Goal: Communication & Community: Answer question/provide support

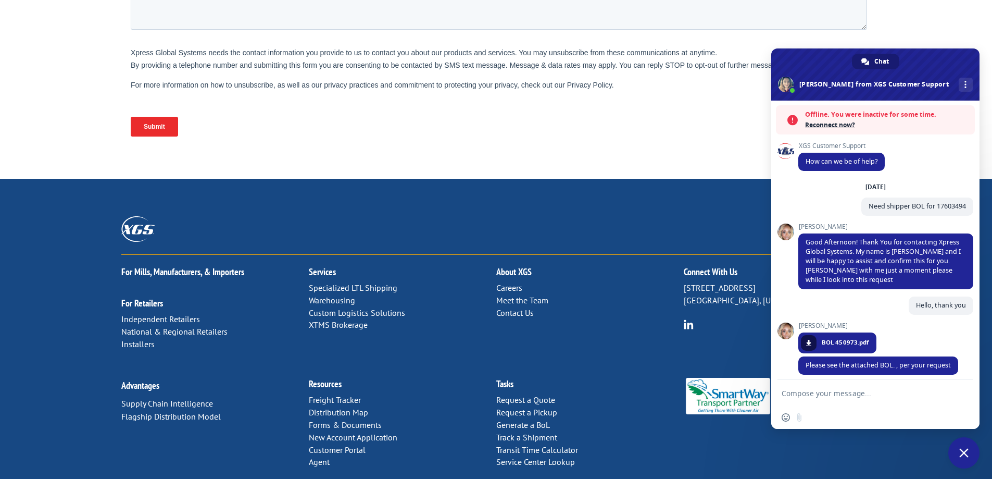
scroll to position [203, 0]
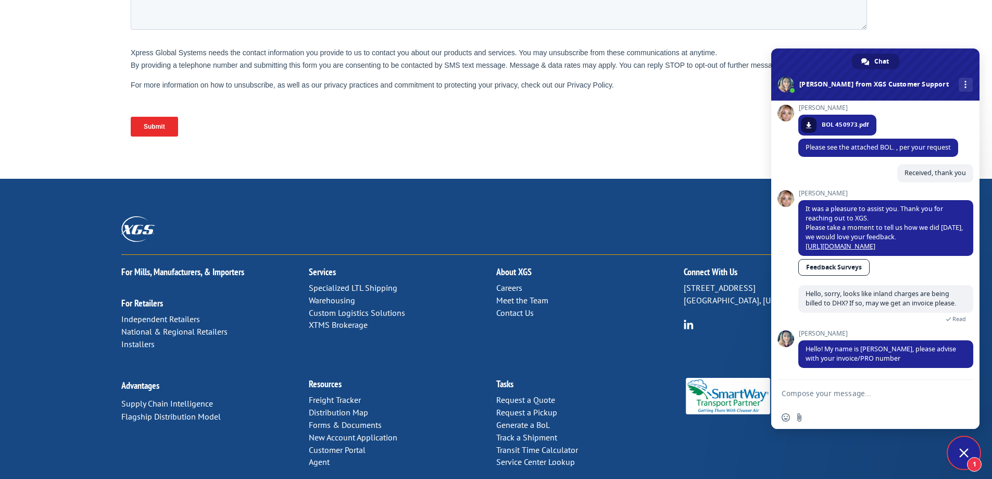
click at [816, 394] on textarea "Compose your message..." at bounding box center [864, 393] width 165 height 9
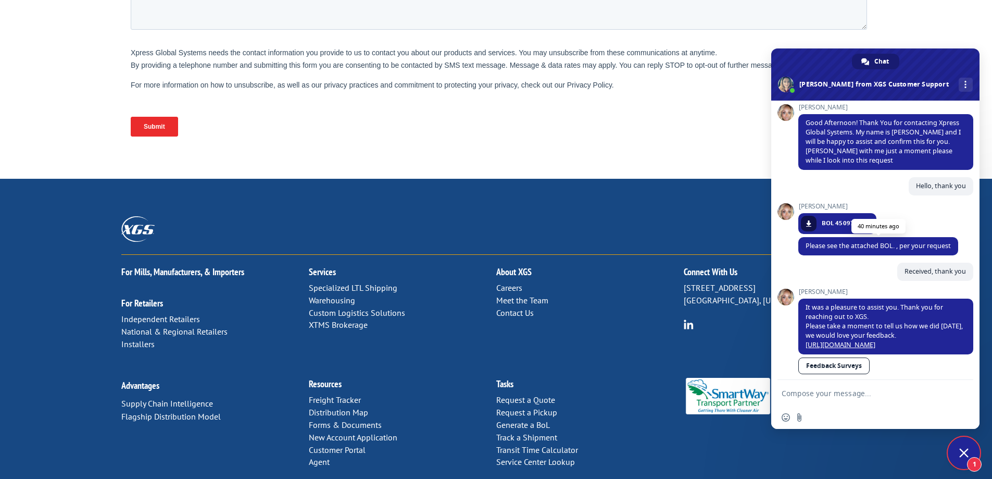
scroll to position [0, 0]
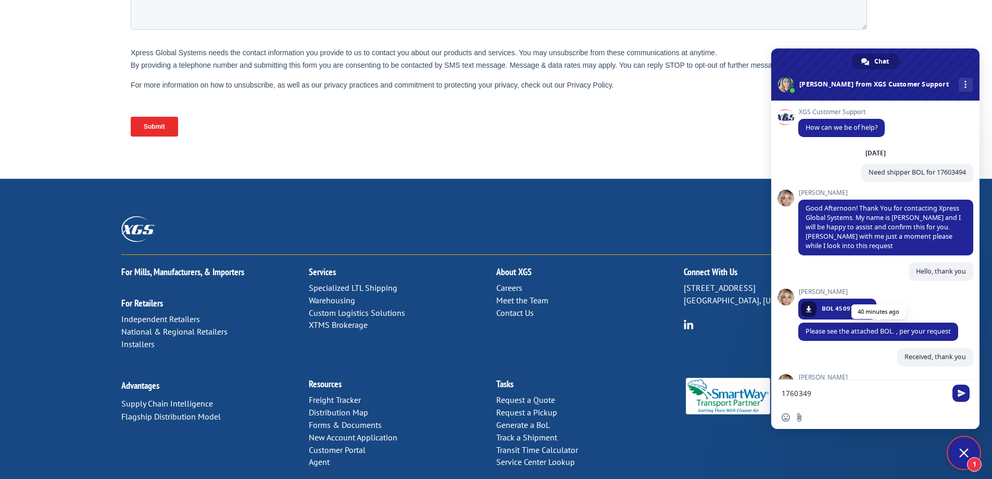
type textarea "17603494"
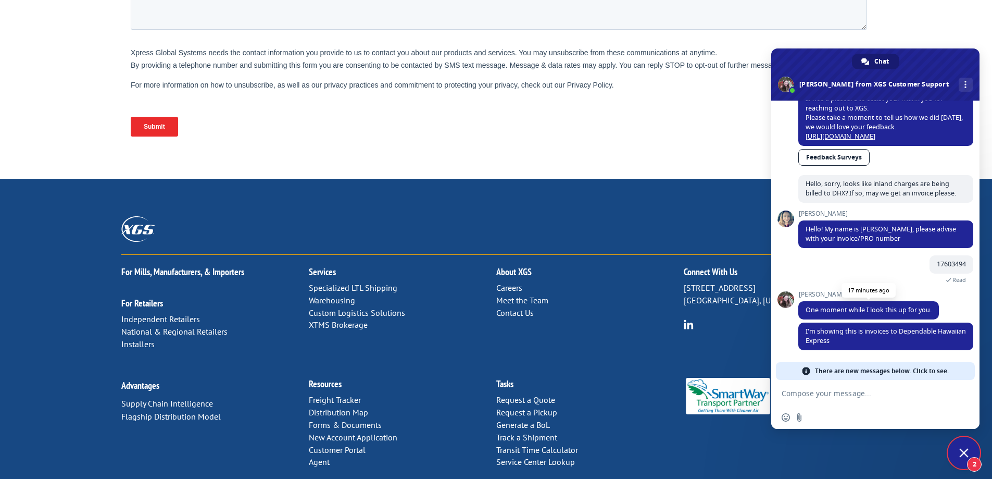
scroll to position [295, 0]
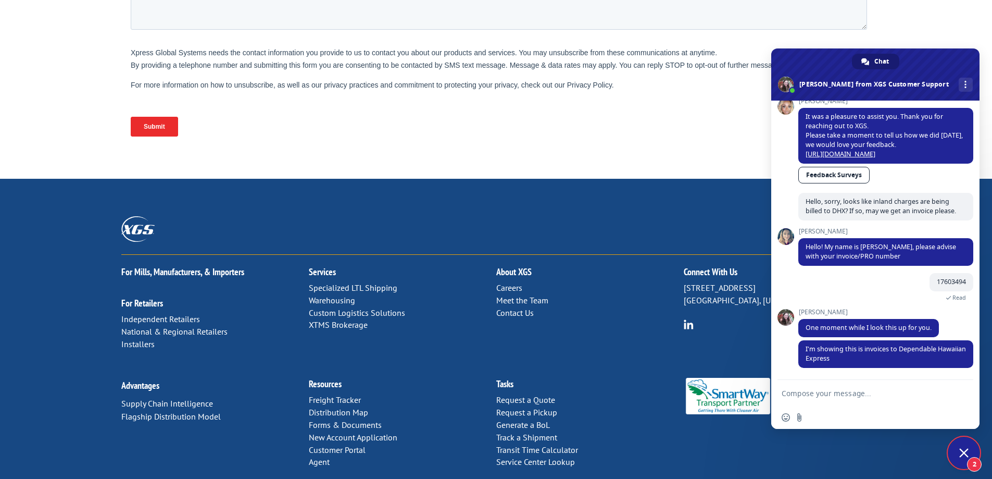
click at [817, 394] on textarea "Compose your message..." at bounding box center [864, 393] width 165 height 9
type textarea "h"
type textarea "Hello, yes, DHX. We are a freight forwarder."
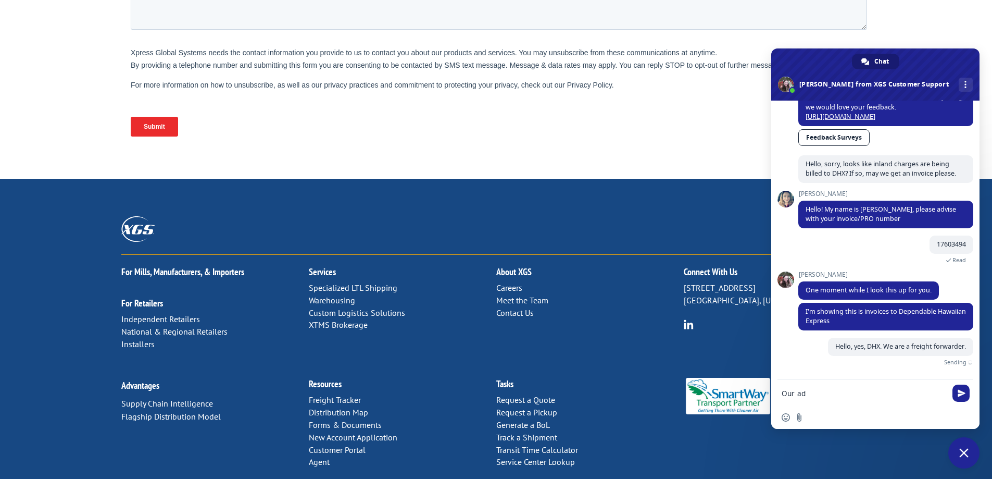
scroll to position [320, 0]
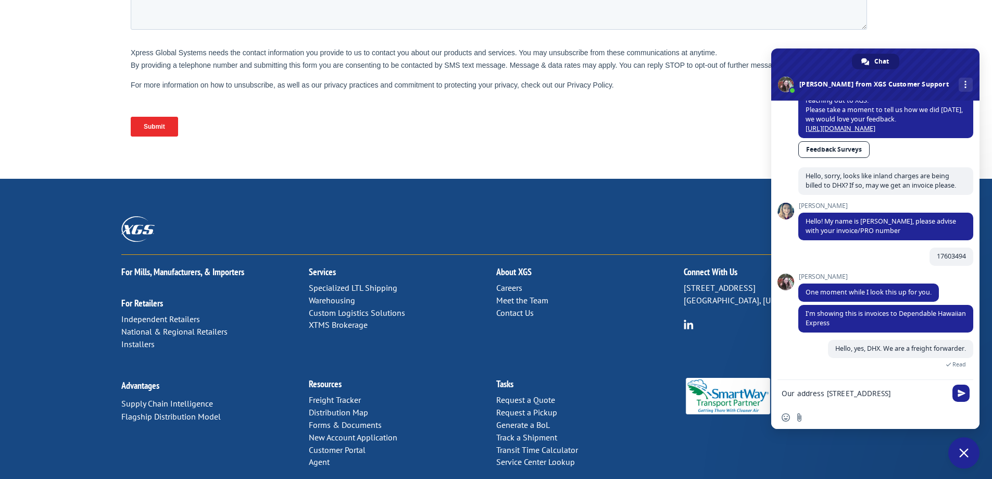
type textarea "Our address [STREET_ADDRESS][PERSON_NAME]"
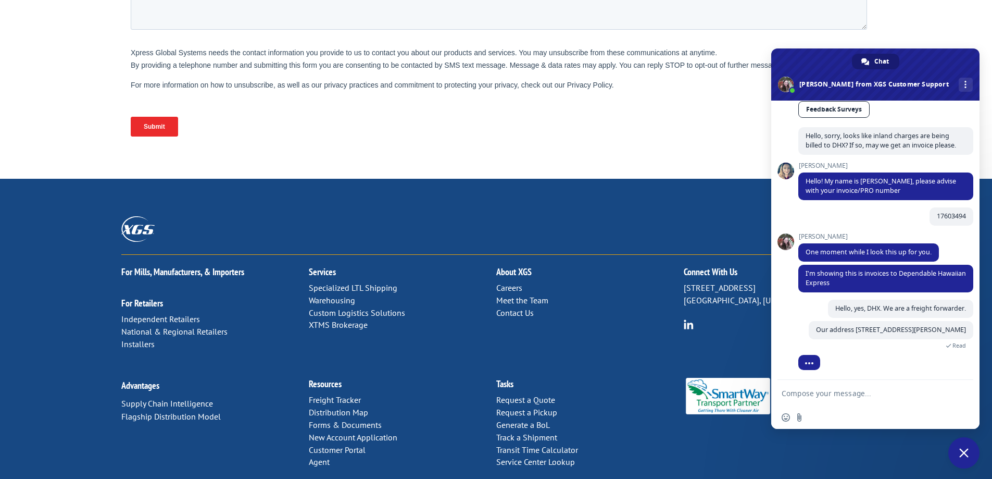
scroll to position [362, 0]
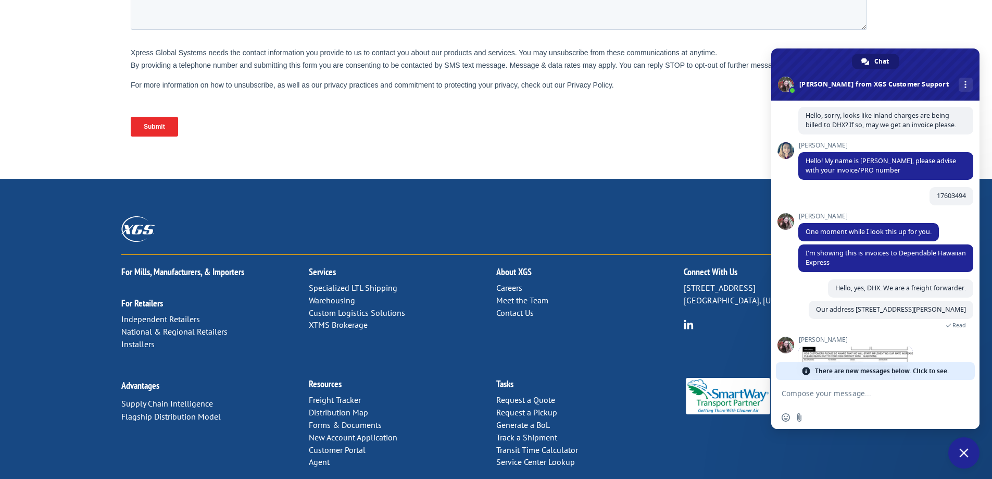
click at [818, 393] on textarea "Compose your message..." at bounding box center [864, 393] width 165 height 9
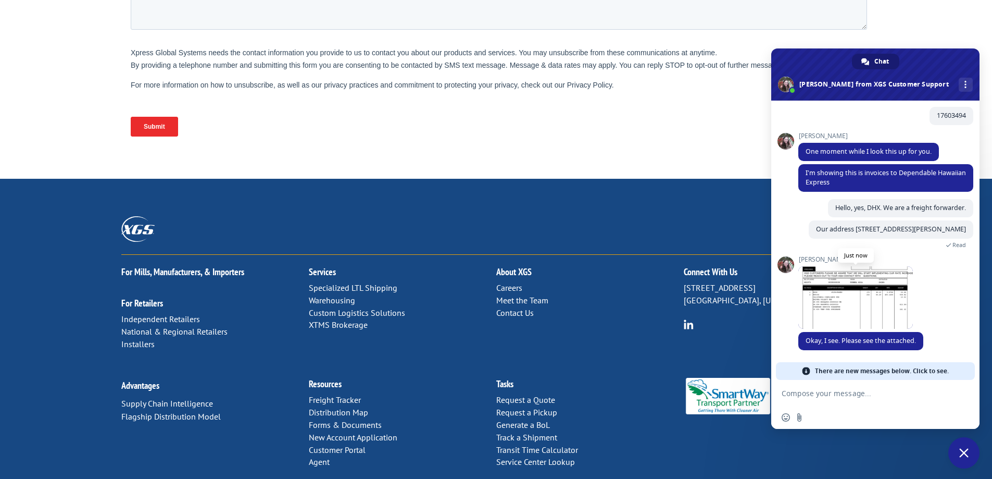
click at [842, 301] on span at bounding box center [856, 297] width 115 height 63
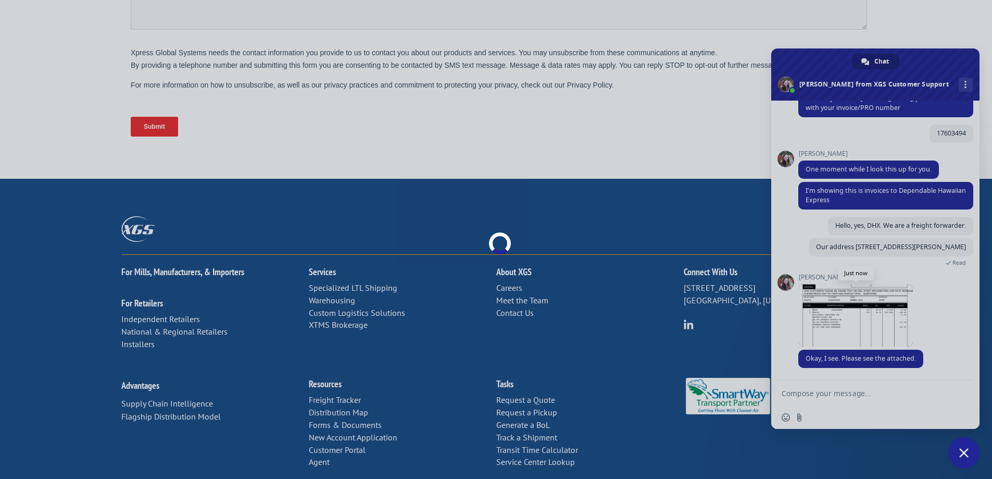
scroll to position [443, 0]
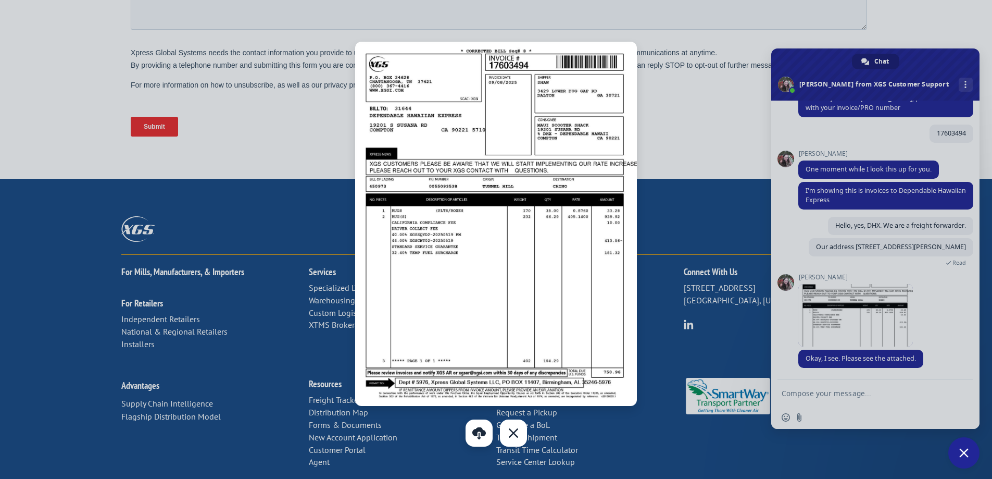
click at [485, 435] on link "Download" at bounding box center [479, 432] width 27 height 27
click at [829, 402] on div at bounding box center [496, 239] width 992 height 479
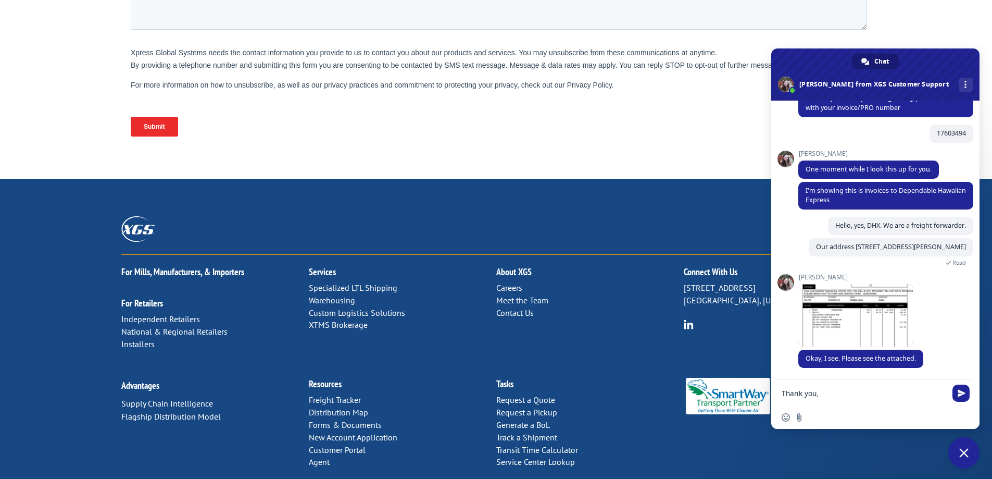
type textarea "Thank you"
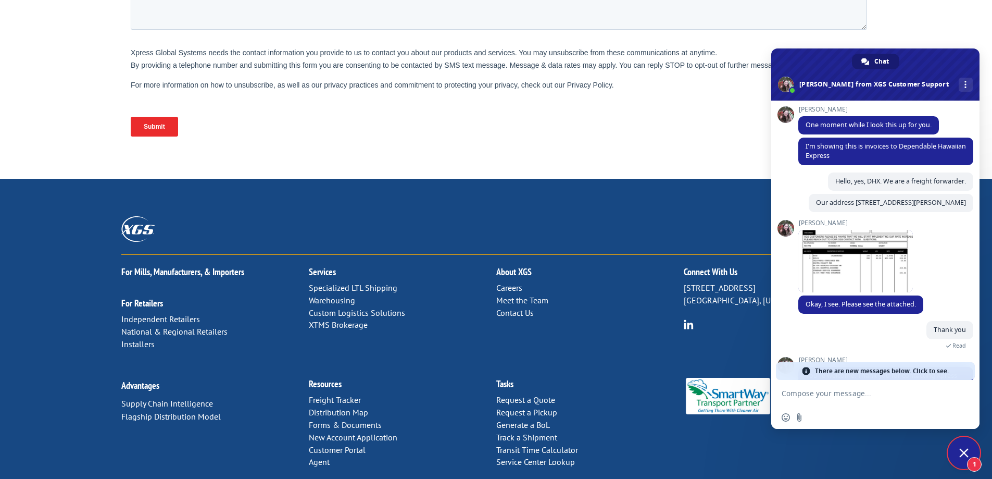
scroll to position [514, 0]
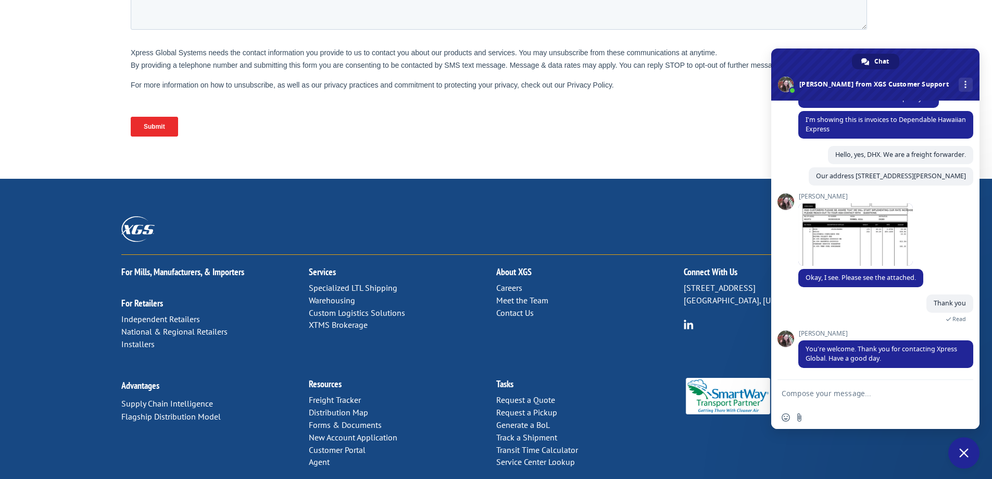
click at [965, 455] on span "Close chat" at bounding box center [964, 452] width 9 height 9
